Goal: Information Seeking & Learning: Find specific page/section

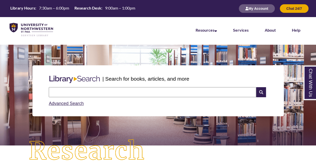
click at [144, 96] on input "text" at bounding box center [153, 92] width 208 height 10
click at [189, 123] on div "| Search for books, articles, and more Search Advanced Search" at bounding box center [158, 90] width 309 height 75
click at [171, 92] on input "text" at bounding box center [153, 92] width 208 height 10
type input "**********"
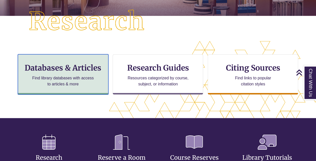
click at [78, 91] on div "Databases & Articles Find library databases with access to articles & more" at bounding box center [63, 74] width 91 height 40
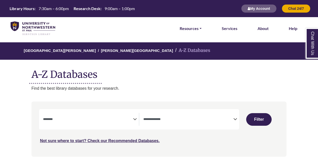
select select "Database Subject Filter"
select select "Database Types Filter"
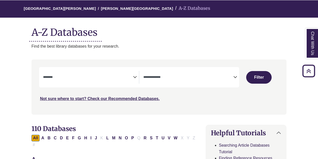
scroll to position [16, 0]
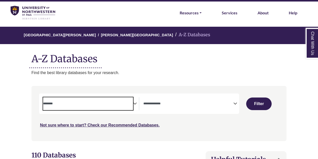
click at [101, 107] on span "Search filters" at bounding box center [88, 103] width 90 height 13
click at [77, 101] on span "× Law" at bounding box center [88, 103] width 90 height 13
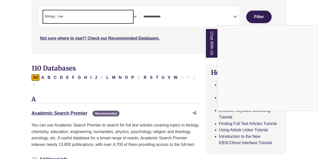
scroll to position [102, 0]
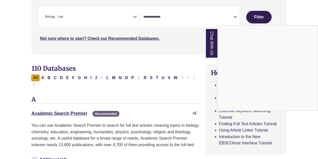
click at [51, 17] on div "Chat With Us" at bounding box center [159, 79] width 318 height 159
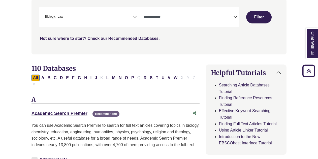
click at [51, 16] on span "Biology" at bounding box center [50, 16] width 11 height 5
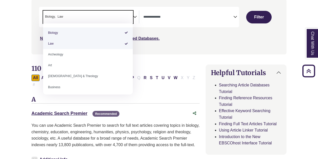
select select "******"
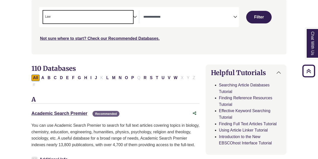
click at [73, 15] on span "× Law" at bounding box center [88, 17] width 90 height 13
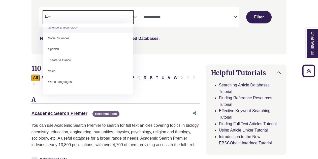
scroll to position [448, 0]
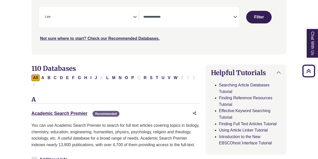
click at [71, 110] on div "Academic Search Premier This link opens in a new window Recommended" at bounding box center [110, 113] width 158 height 7
click at [72, 111] on link "Academic Search Premier This link opens in a new window" at bounding box center [59, 113] width 56 height 5
